Goal: Navigation & Orientation: Find specific page/section

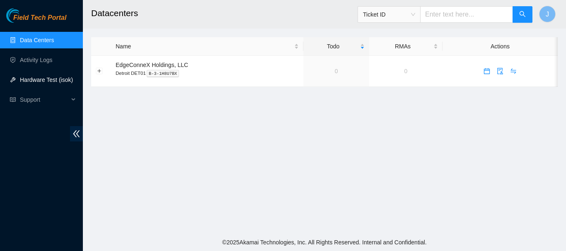
click at [26, 80] on link "Hardware Test (isok)" at bounding box center [46, 80] width 53 height 7
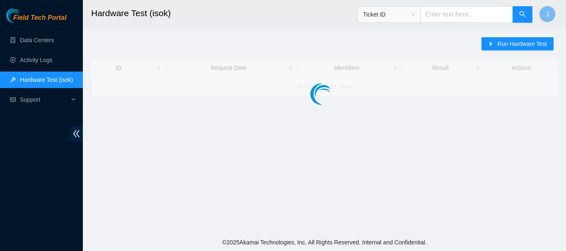
click at [26, 80] on link "Hardware Test (isok)" at bounding box center [46, 80] width 53 height 7
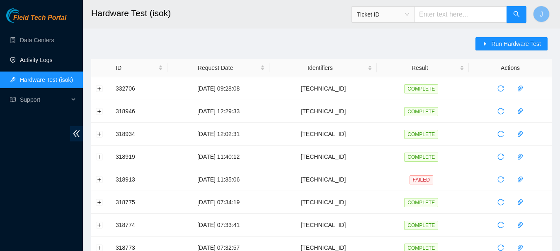
click at [29, 58] on link "Activity Logs" at bounding box center [36, 60] width 33 height 7
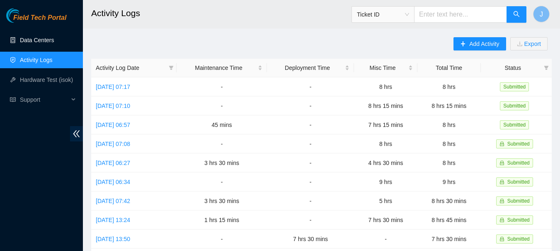
click at [38, 40] on link "Data Centers" at bounding box center [37, 40] width 34 height 7
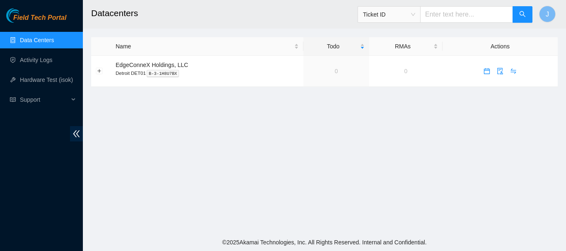
click at [38, 40] on link "Data Centers" at bounding box center [37, 40] width 34 height 7
